Goal: Transaction & Acquisition: Book appointment/travel/reservation

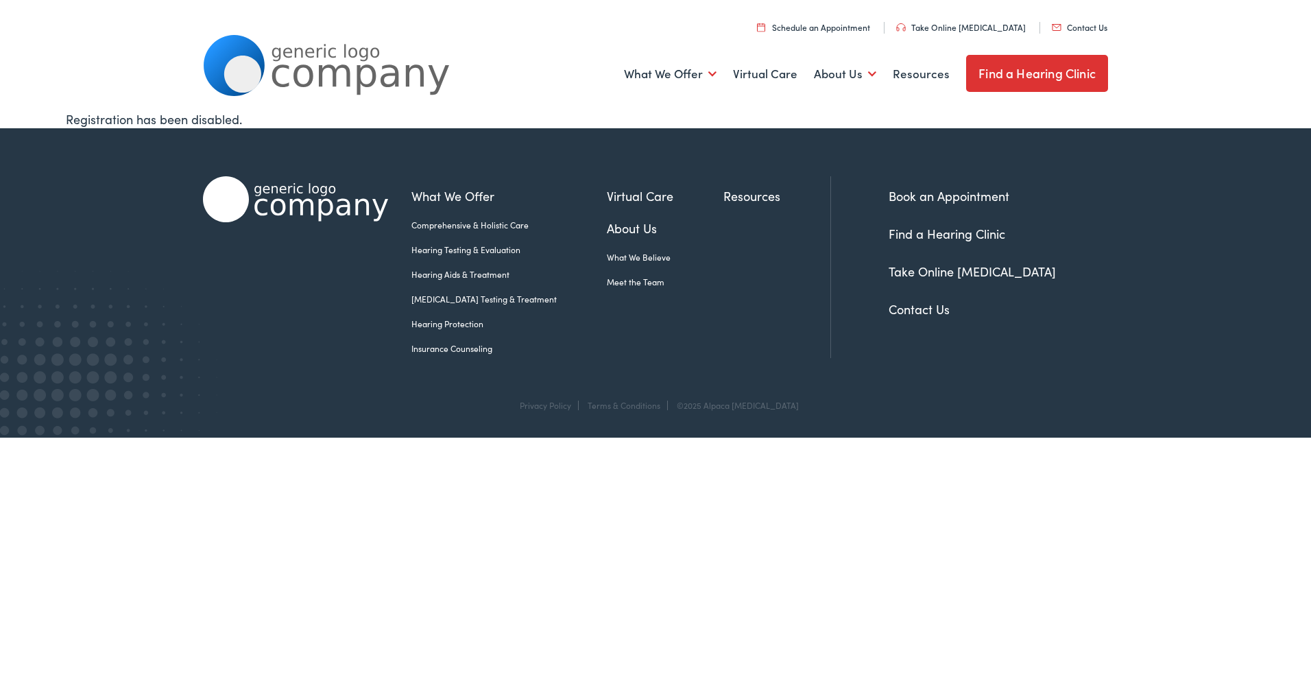
click at [922, 232] on link "Find a Hearing Clinic" at bounding box center [947, 233] width 117 height 17
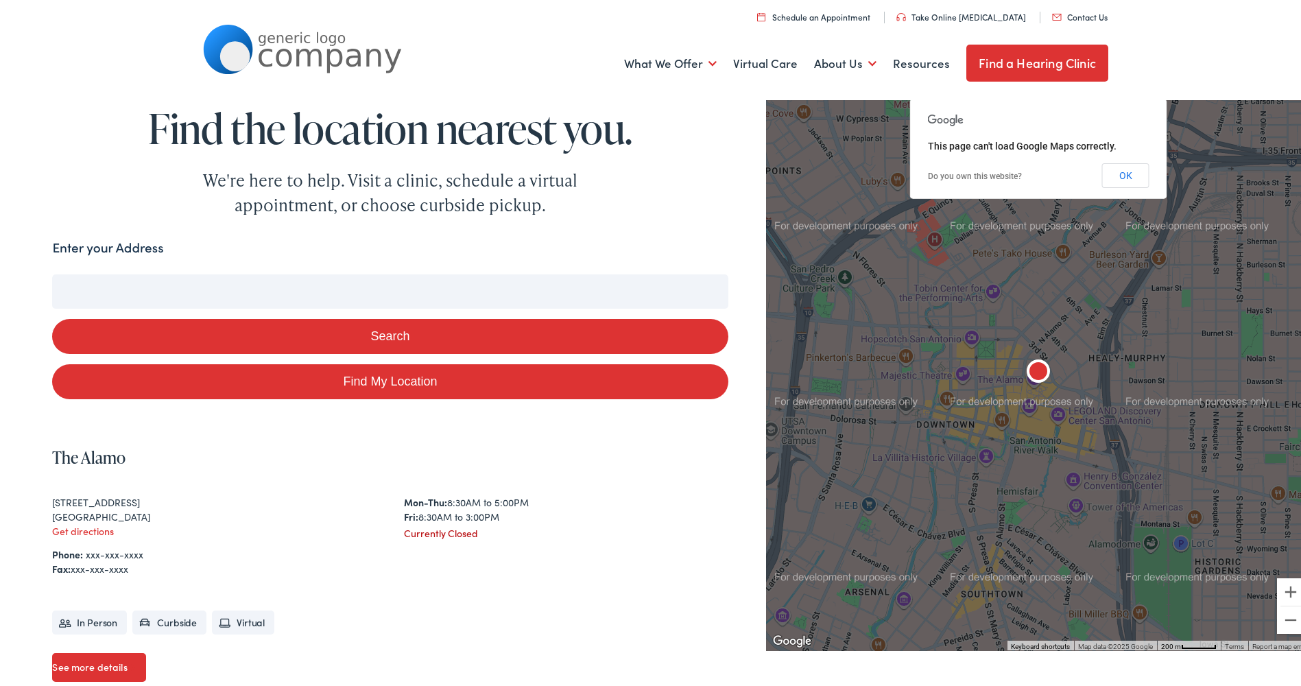
click at [339, 383] on link "Find My Location" at bounding box center [390, 378] width 676 height 35
type input "Lancaster, Pennsylvania"
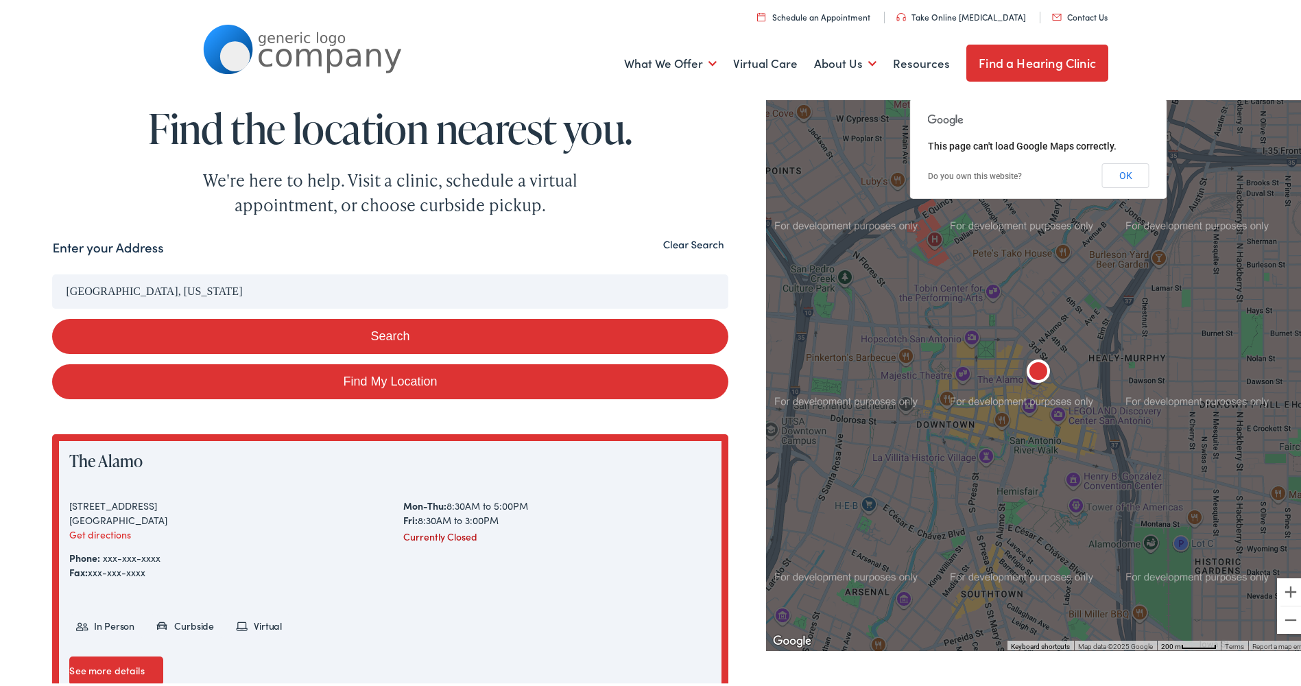
click at [334, 335] on button "Search" at bounding box center [390, 333] width 676 height 35
click at [337, 376] on link "Find My Location" at bounding box center [390, 378] width 676 height 35
click at [329, 334] on button "Search" at bounding box center [390, 333] width 676 height 35
click at [355, 329] on button "Search" at bounding box center [390, 333] width 676 height 35
click at [703, 248] on button "Clear Search" at bounding box center [693, 241] width 69 height 13
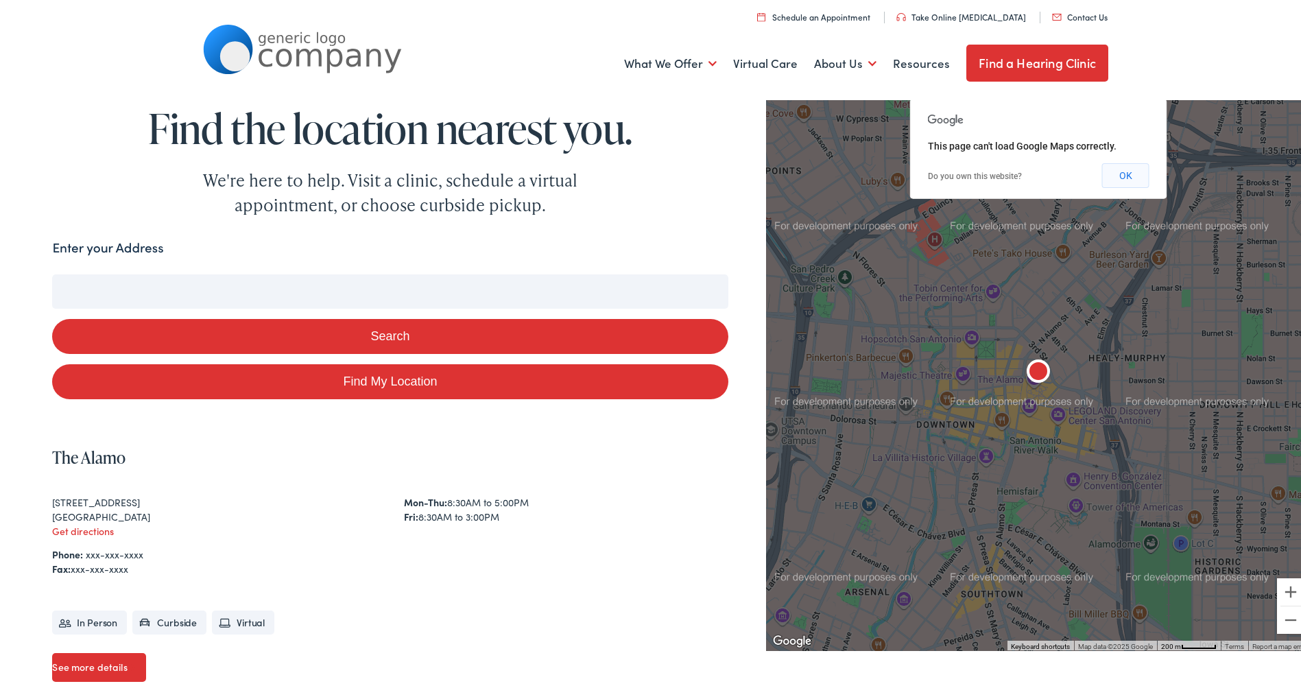
click at [1140, 178] on button "OK" at bounding box center [1125, 172] width 47 height 25
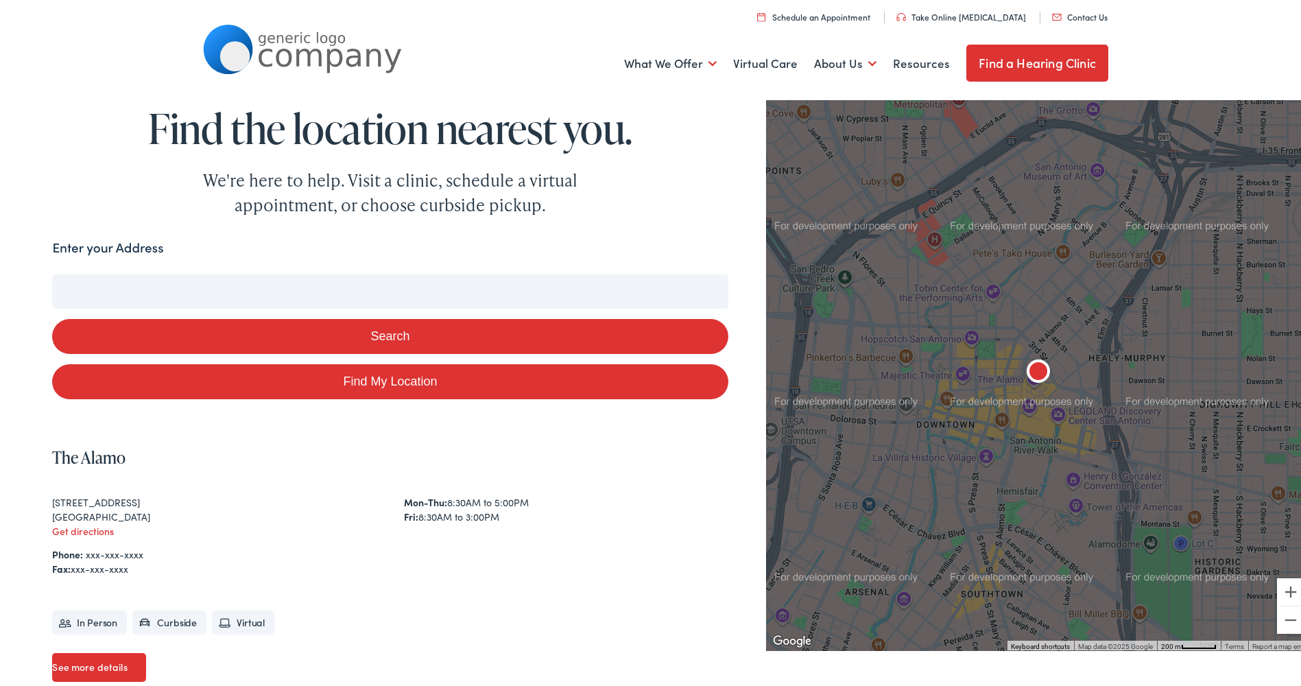
click at [219, 295] on input "Enter your Address" at bounding box center [390, 289] width 676 height 34
type input "8"
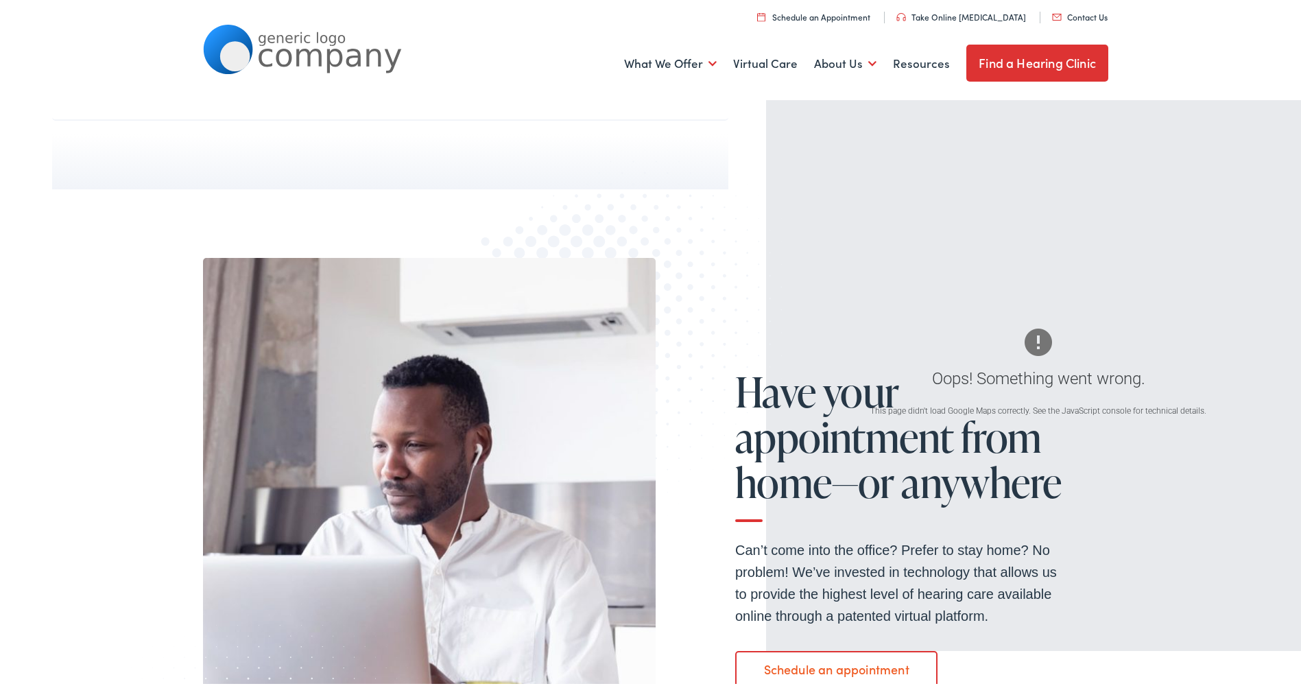
scroll to position [1200, 0]
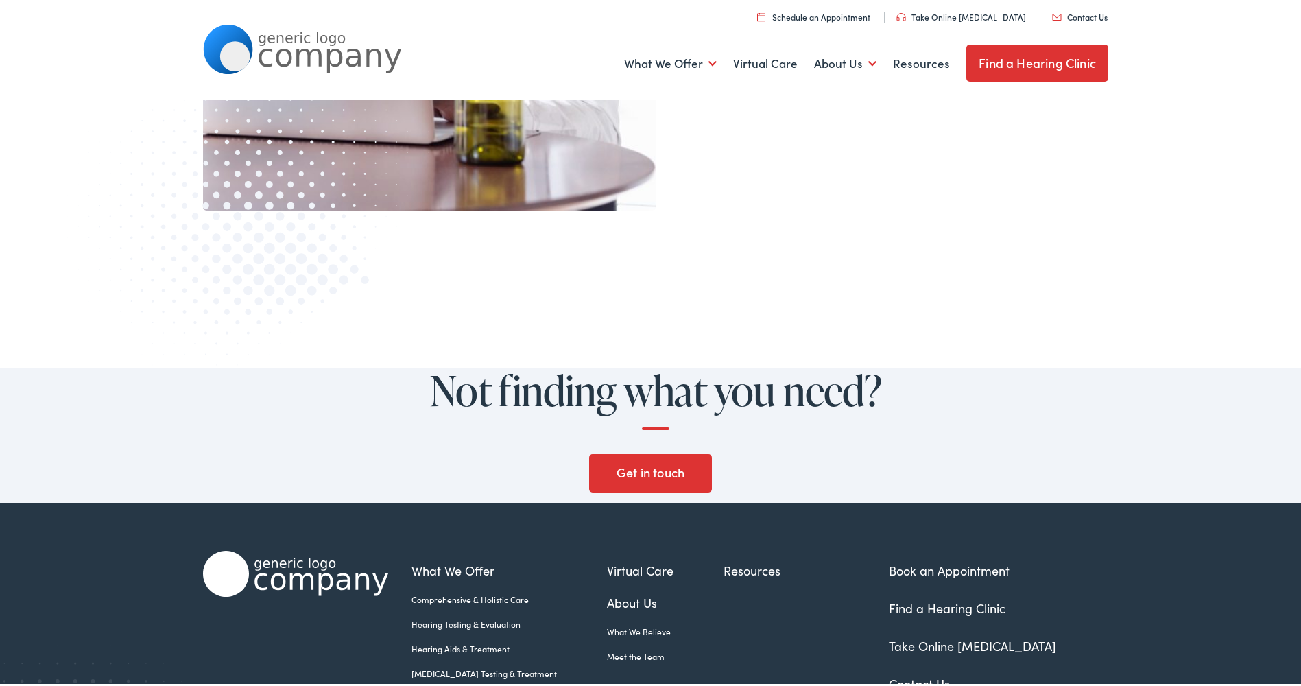
click at [1035, 59] on link "Find a Hearing Clinic" at bounding box center [1037, 60] width 142 height 37
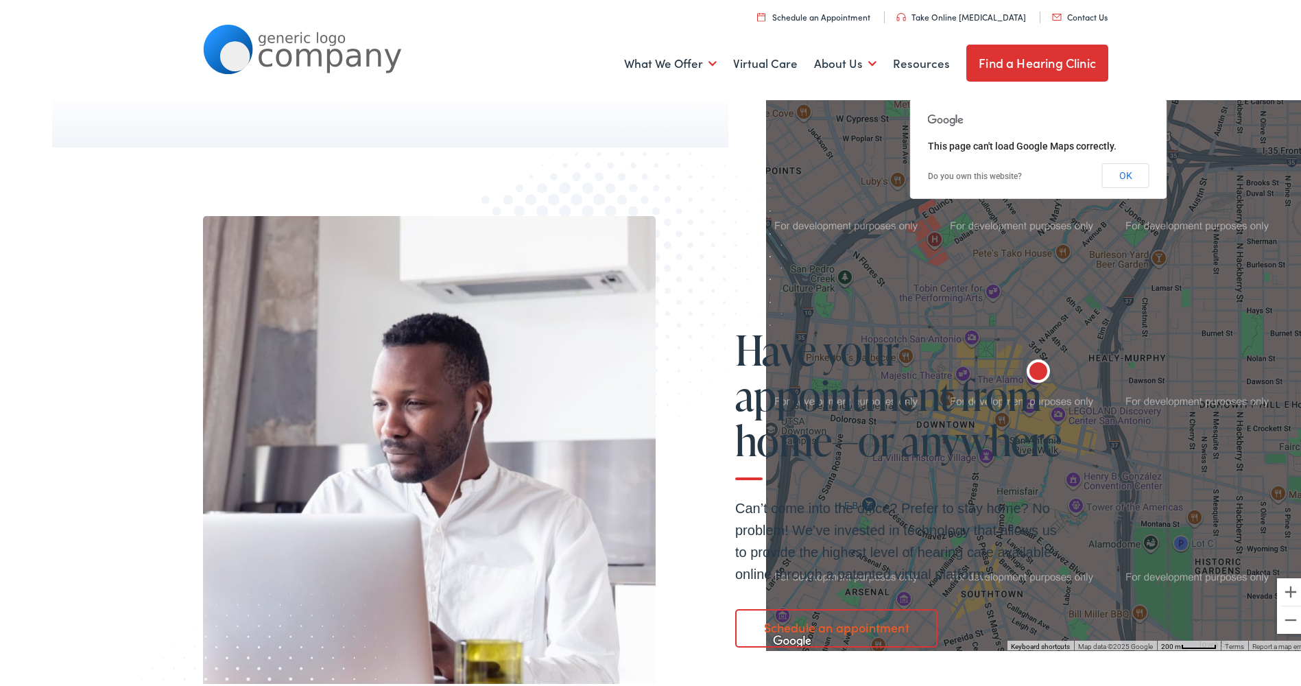
scroll to position [617, 0]
